Goal: Information Seeking & Learning: Understand process/instructions

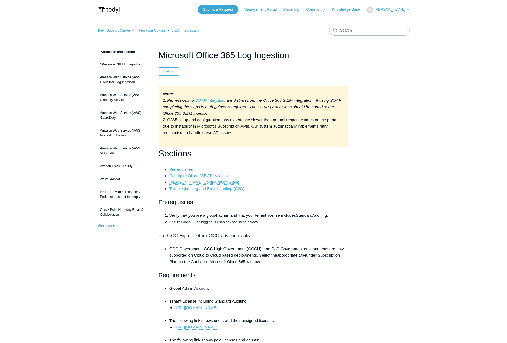
click at [293, 167] on li "Prerequisites" at bounding box center [258, 169] width 179 height 6
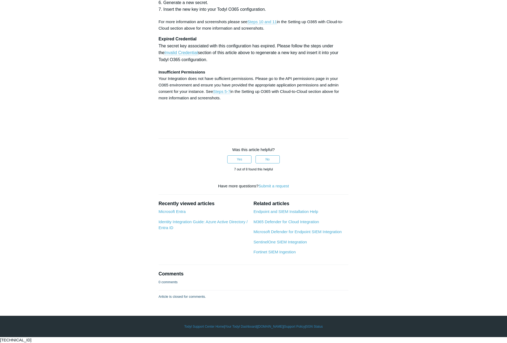
scroll to position [2341, 0]
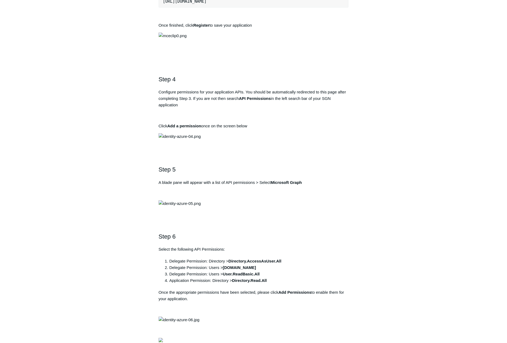
scroll to position [430, 0]
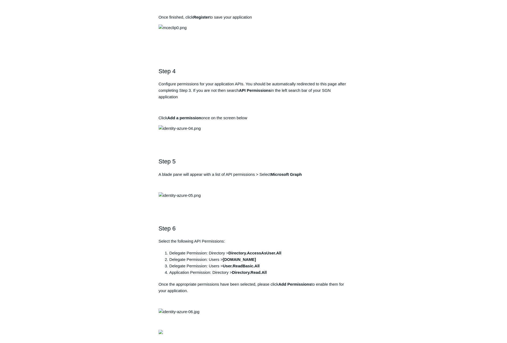
drag, startPoint x: 239, startPoint y: 138, endPoint x: 273, endPoint y: 137, distance: 34.2
copy strong "Todyl SGN Identity"
drag, startPoint x: 255, startPoint y: 176, endPoint x: 155, endPoint y: 177, distance: 99.6
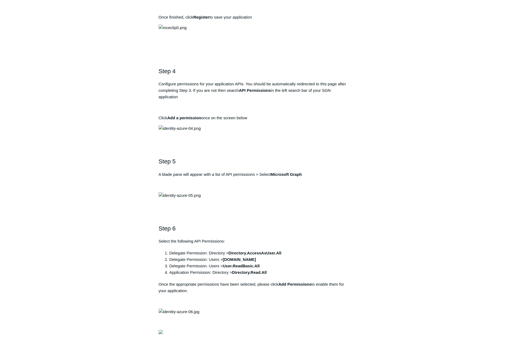
copy pre "[URL][DOMAIN_NAME]"
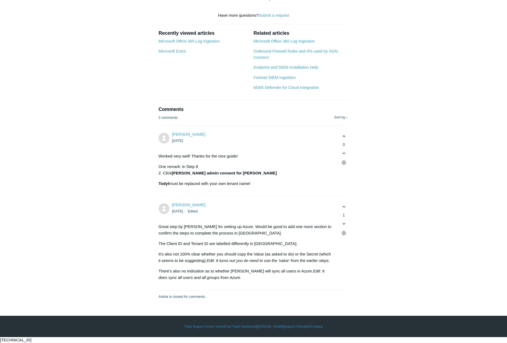
scroll to position [2825, 0]
